Goal: Find specific page/section: Find specific page/section

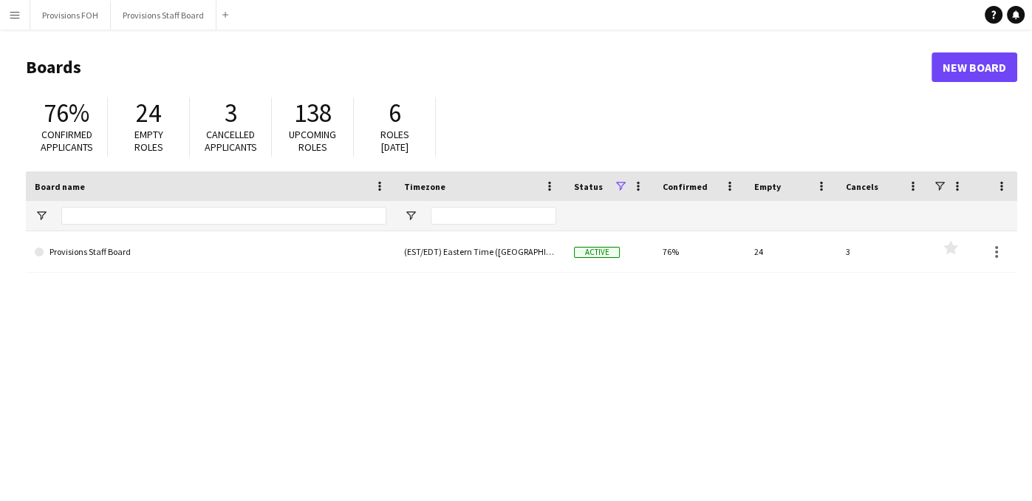
click at [16, 18] on app-icon "Menu" at bounding box center [15, 15] width 12 height 12
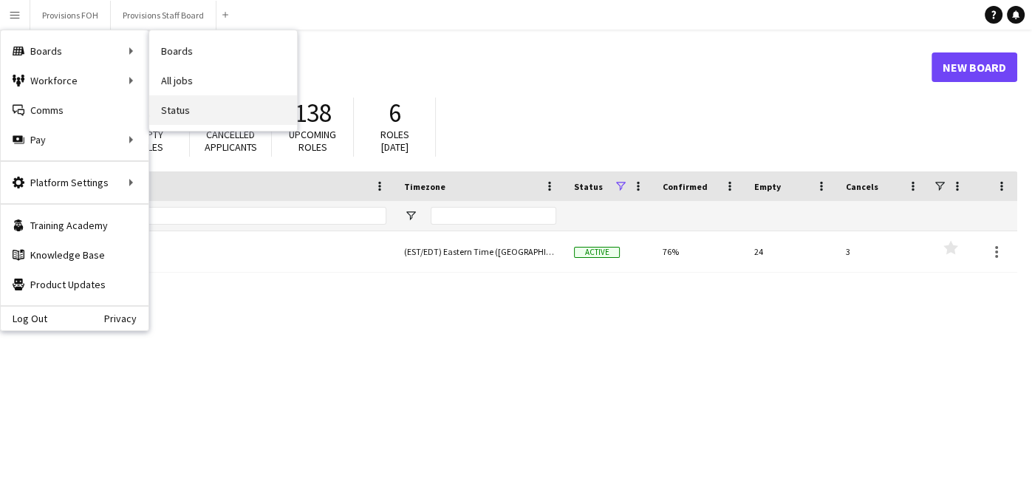
click at [173, 111] on link "Status" at bounding box center [223, 110] width 148 height 30
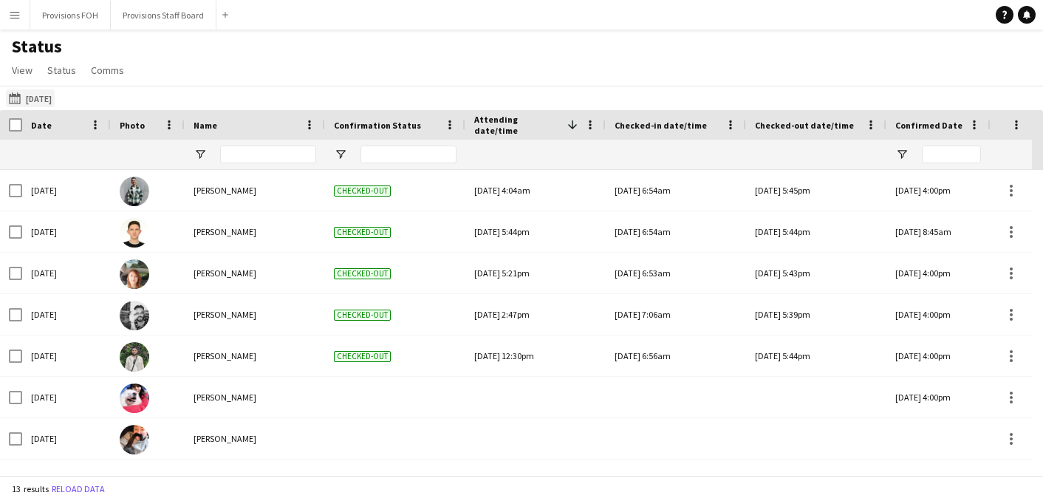
click at [18, 100] on app-icon "[DATE] to [DATE]" at bounding box center [17, 98] width 17 height 12
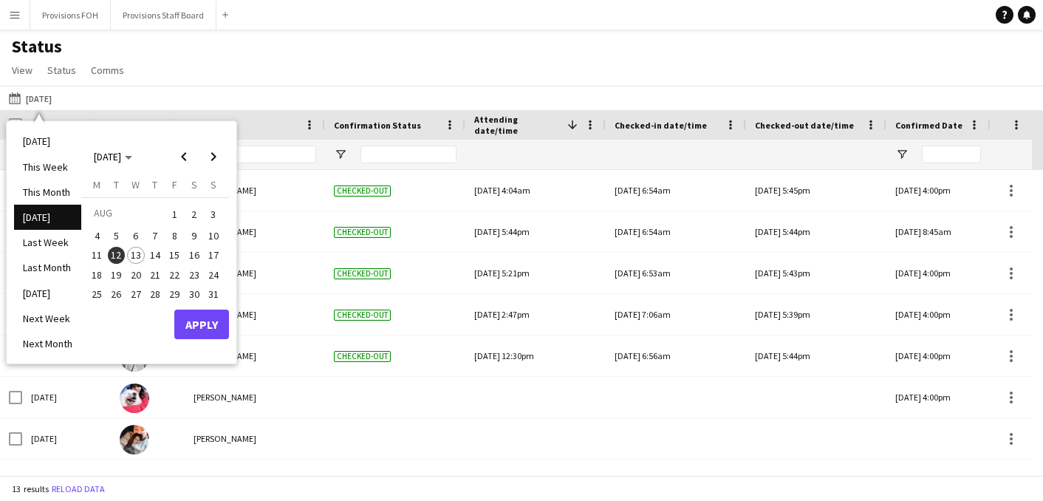
click at [134, 258] on span "13" at bounding box center [136, 256] width 18 height 18
click at [187, 318] on button "Apply" at bounding box center [201, 324] width 55 height 30
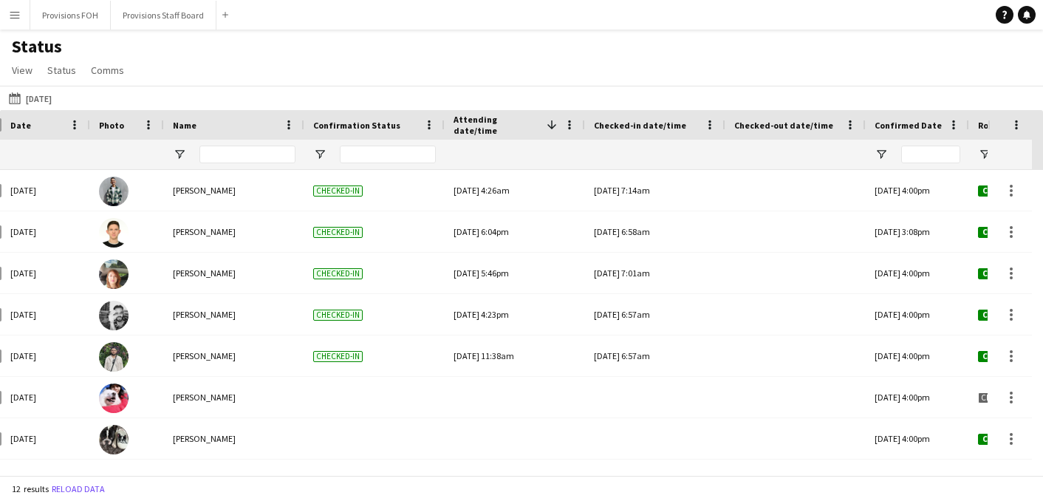
click at [19, 20] on app-icon "Menu" at bounding box center [15, 15] width 12 height 12
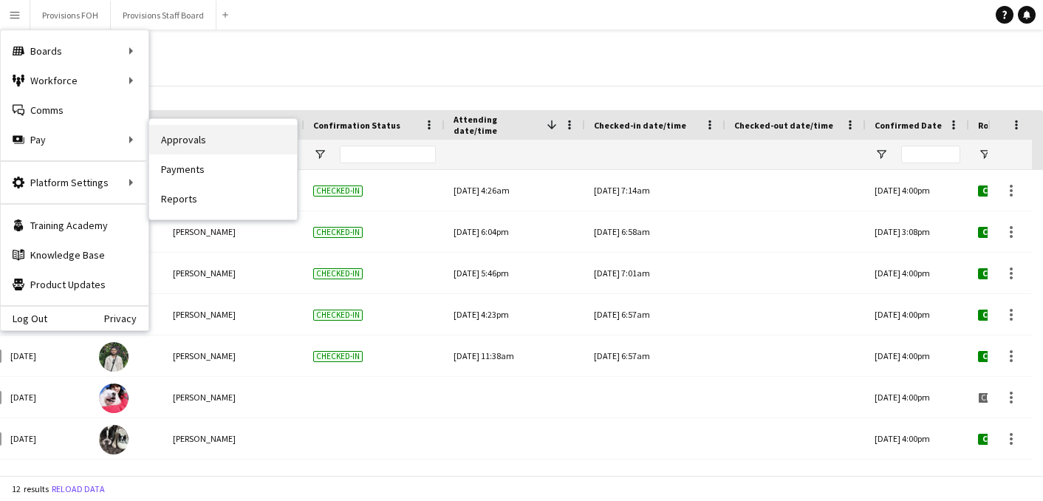
click at [201, 136] on link "Approvals" at bounding box center [223, 140] width 148 height 30
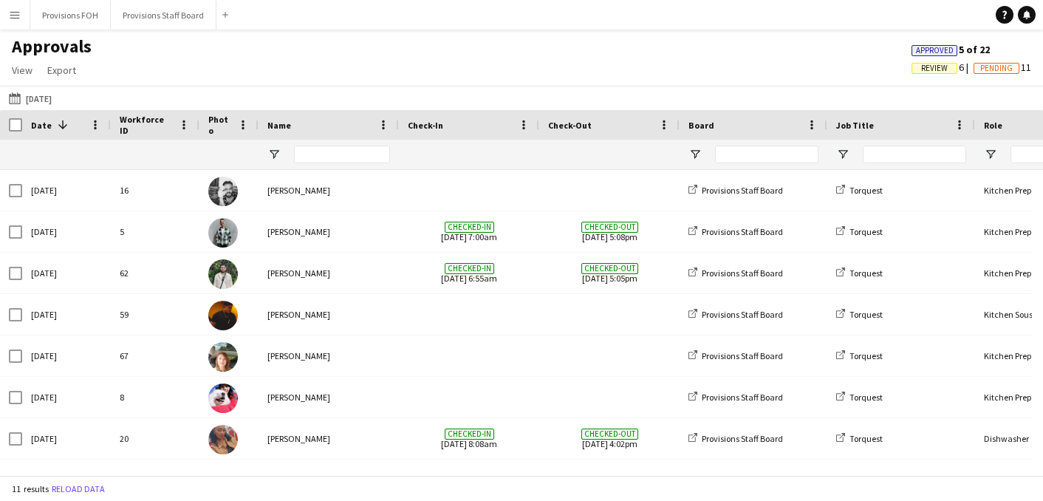
click at [17, 19] on app-icon "Menu" at bounding box center [15, 15] width 12 height 12
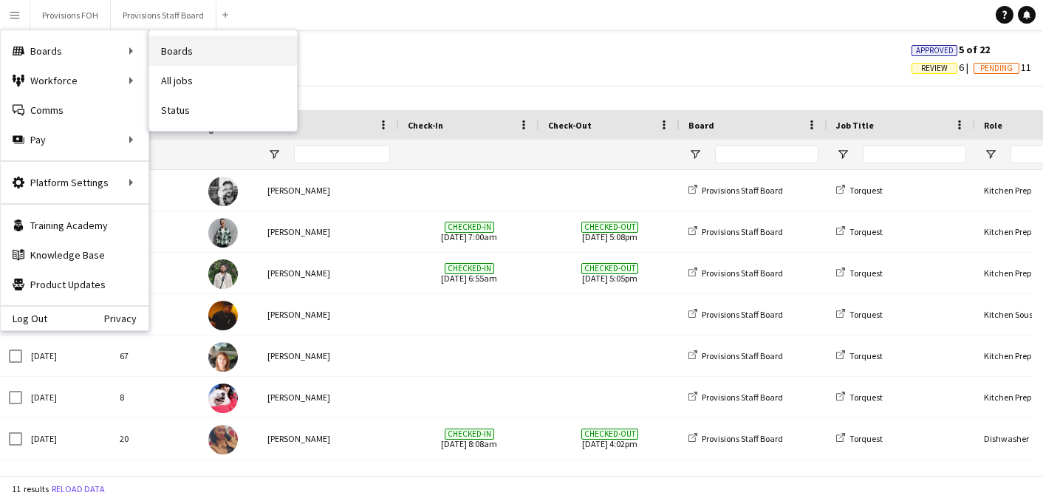
click at [204, 42] on link "Boards" at bounding box center [223, 51] width 148 height 30
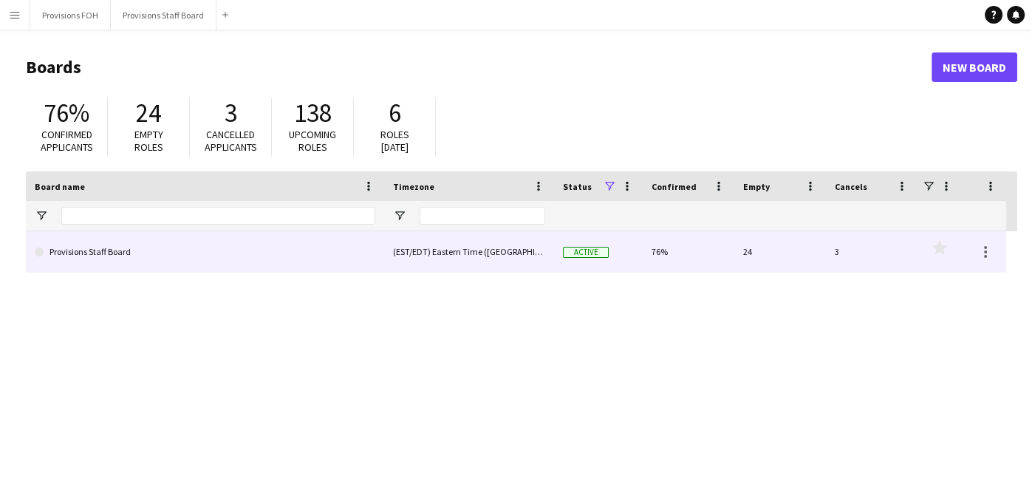
click at [448, 256] on div "(EST/EDT) Eastern Time ([GEOGRAPHIC_DATA] & [GEOGRAPHIC_DATA])" at bounding box center [469, 251] width 170 height 41
click at [80, 253] on link "Provisions Staff Board" at bounding box center [205, 251] width 340 height 41
